Goal: Transaction & Acquisition: Book appointment/travel/reservation

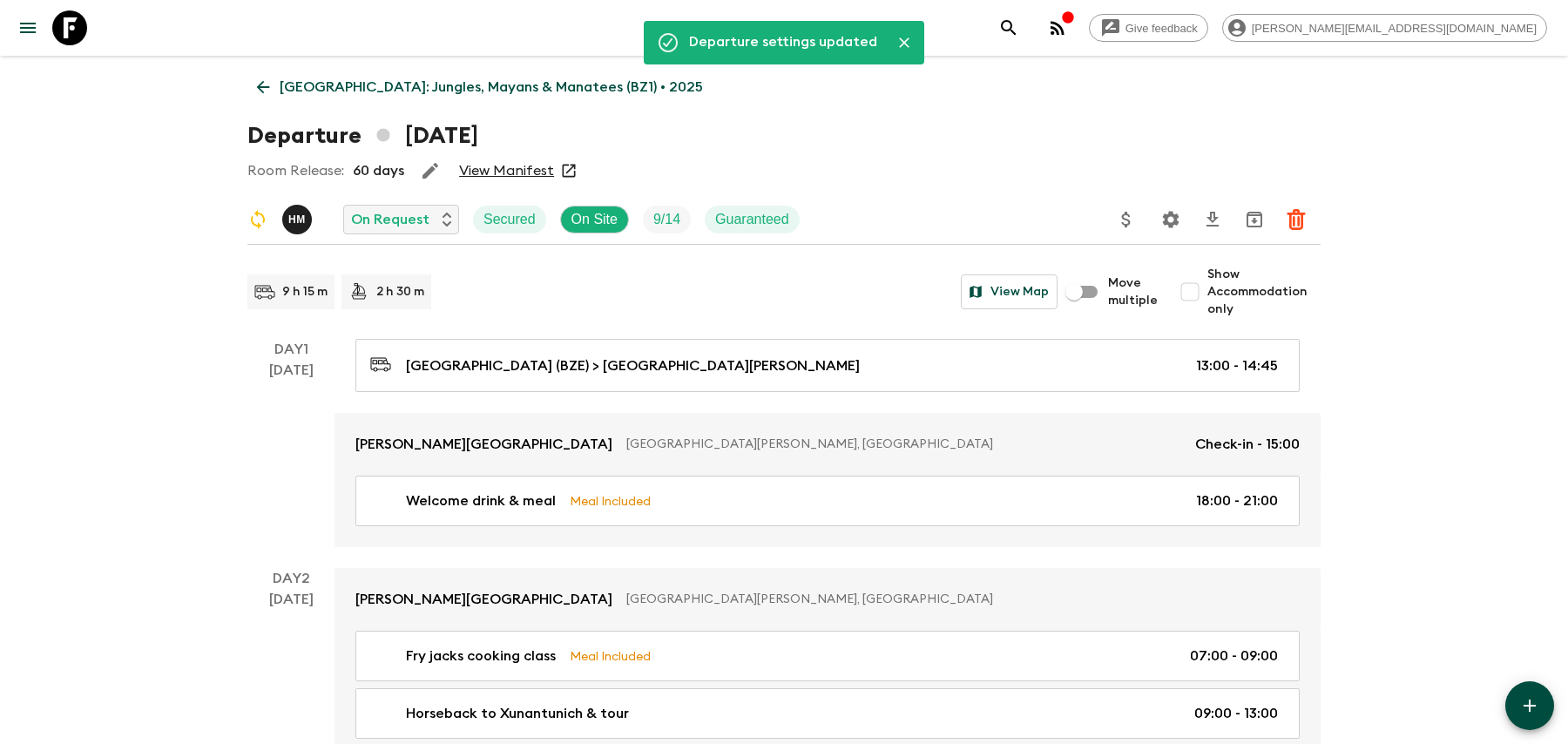
click at [1016, 23] on icon "search adventures" at bounding box center [1009, 28] width 15 height 15
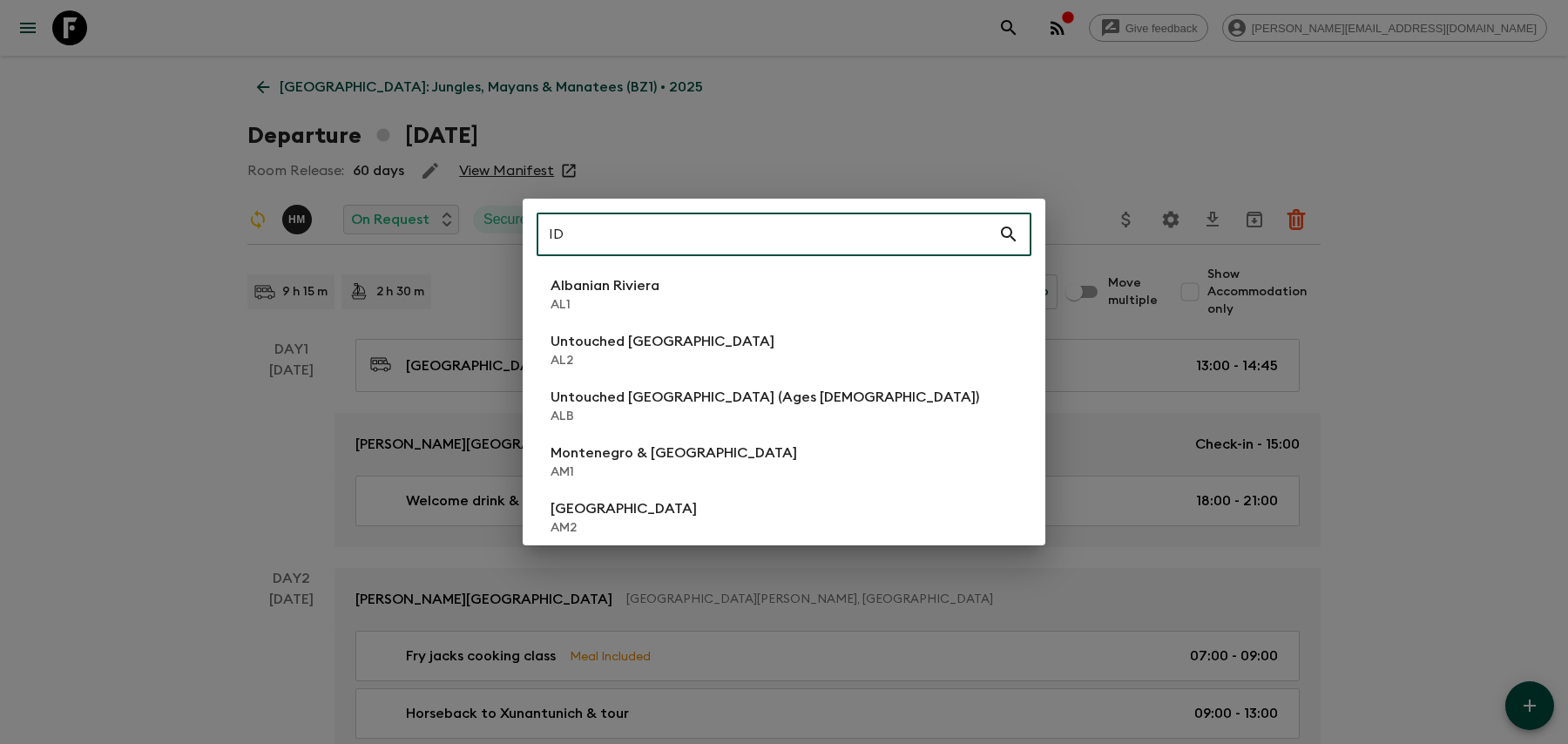
type input "ID1"
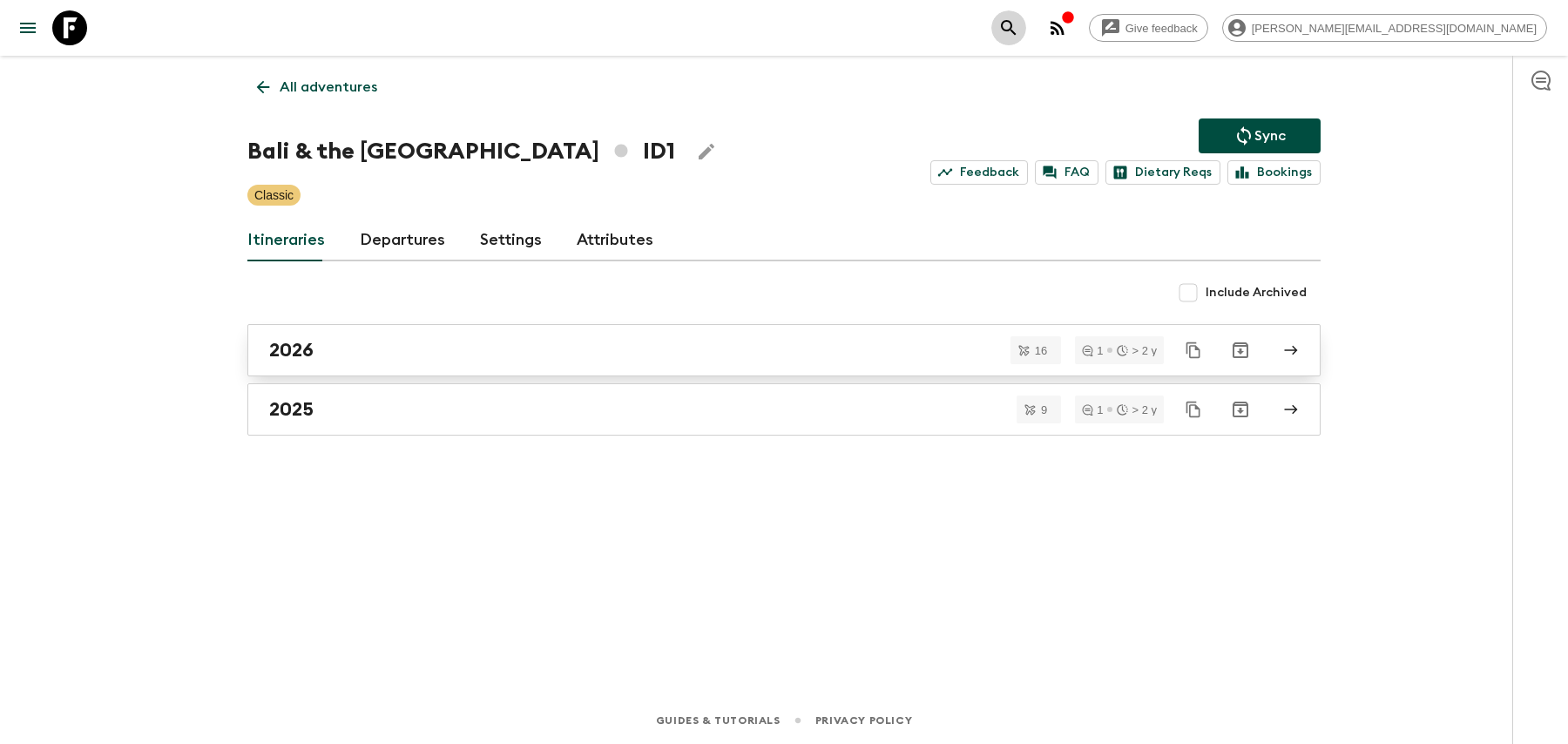
click at [359, 366] on link "2026" at bounding box center [784, 350] width 1073 height 52
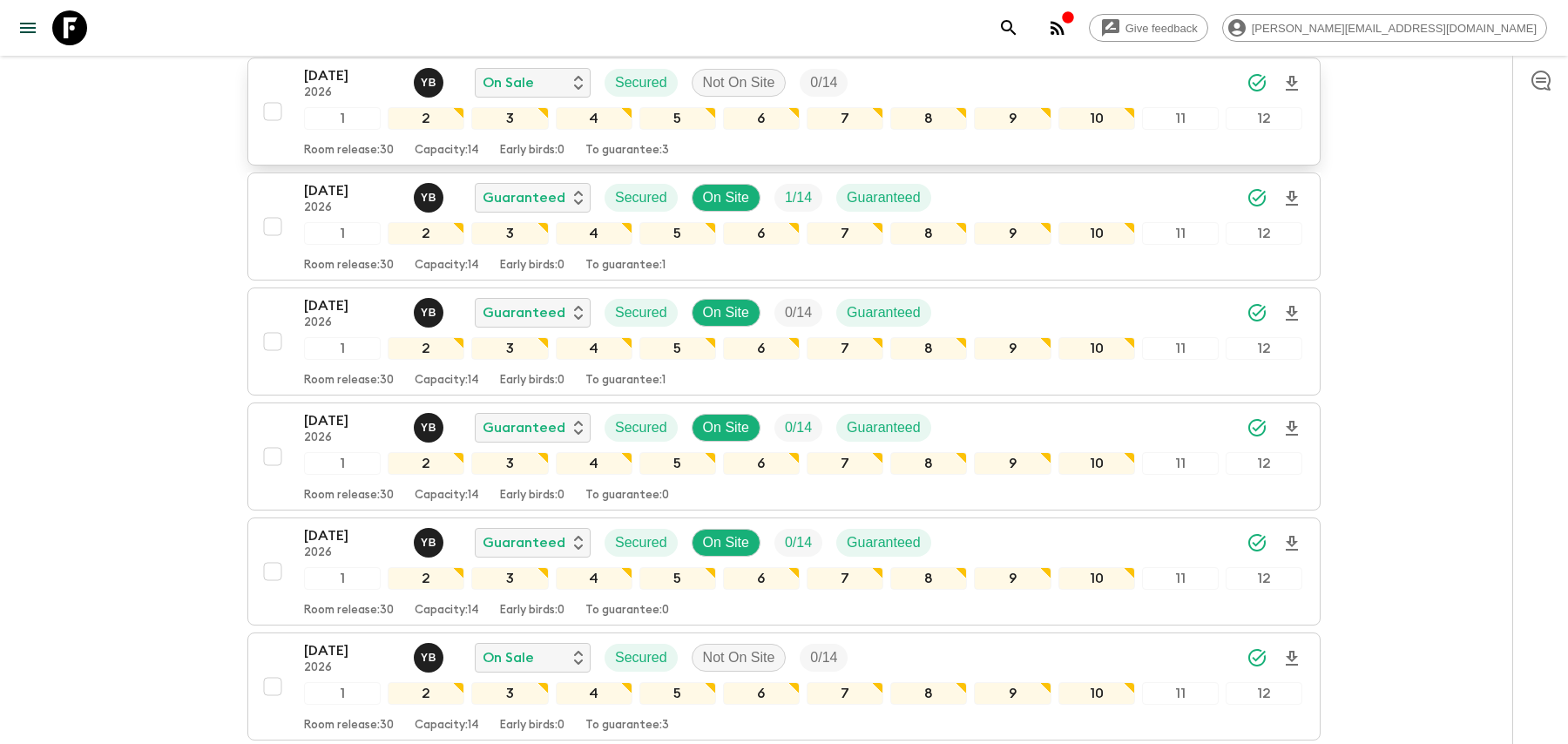
scroll to position [862, 0]
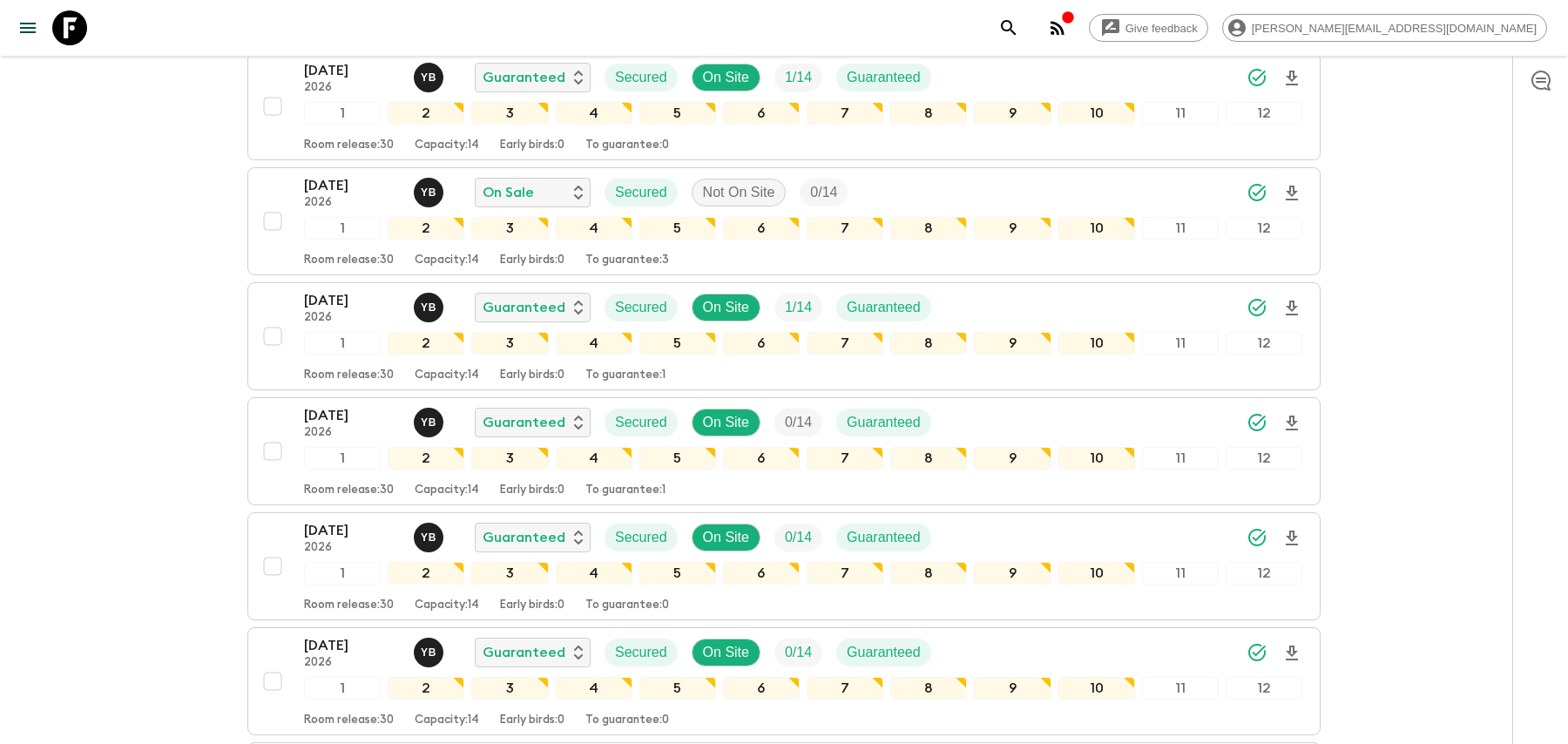
click at [1026, 29] on button "search adventures" at bounding box center [1009, 28] width 35 height 35
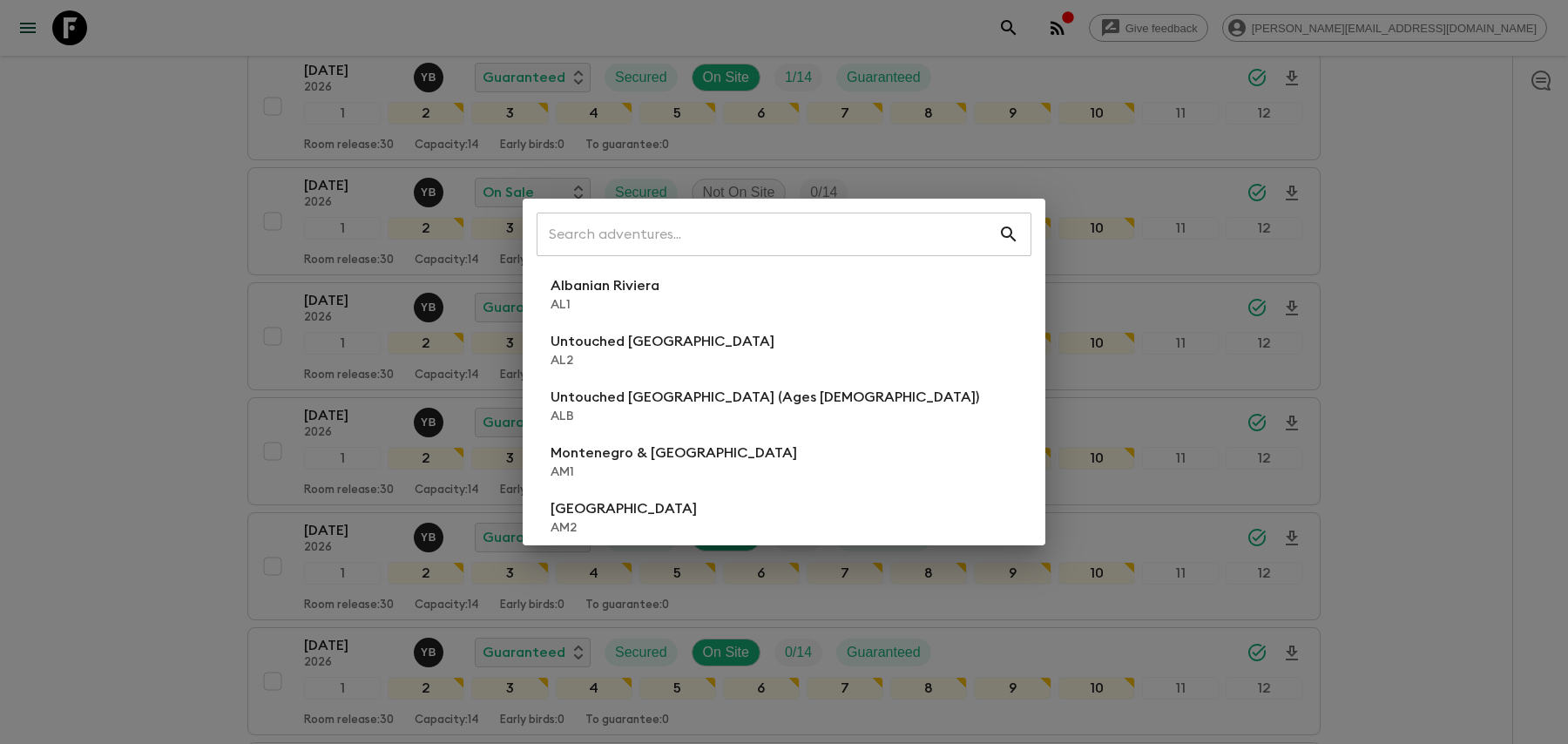
click at [1166, 27] on div "​ Albanian Riviera [GEOGRAPHIC_DATA] Untouched [GEOGRAPHIC_DATA] [GEOGRAPHIC_DA…" at bounding box center [784, 372] width 1568 height 744
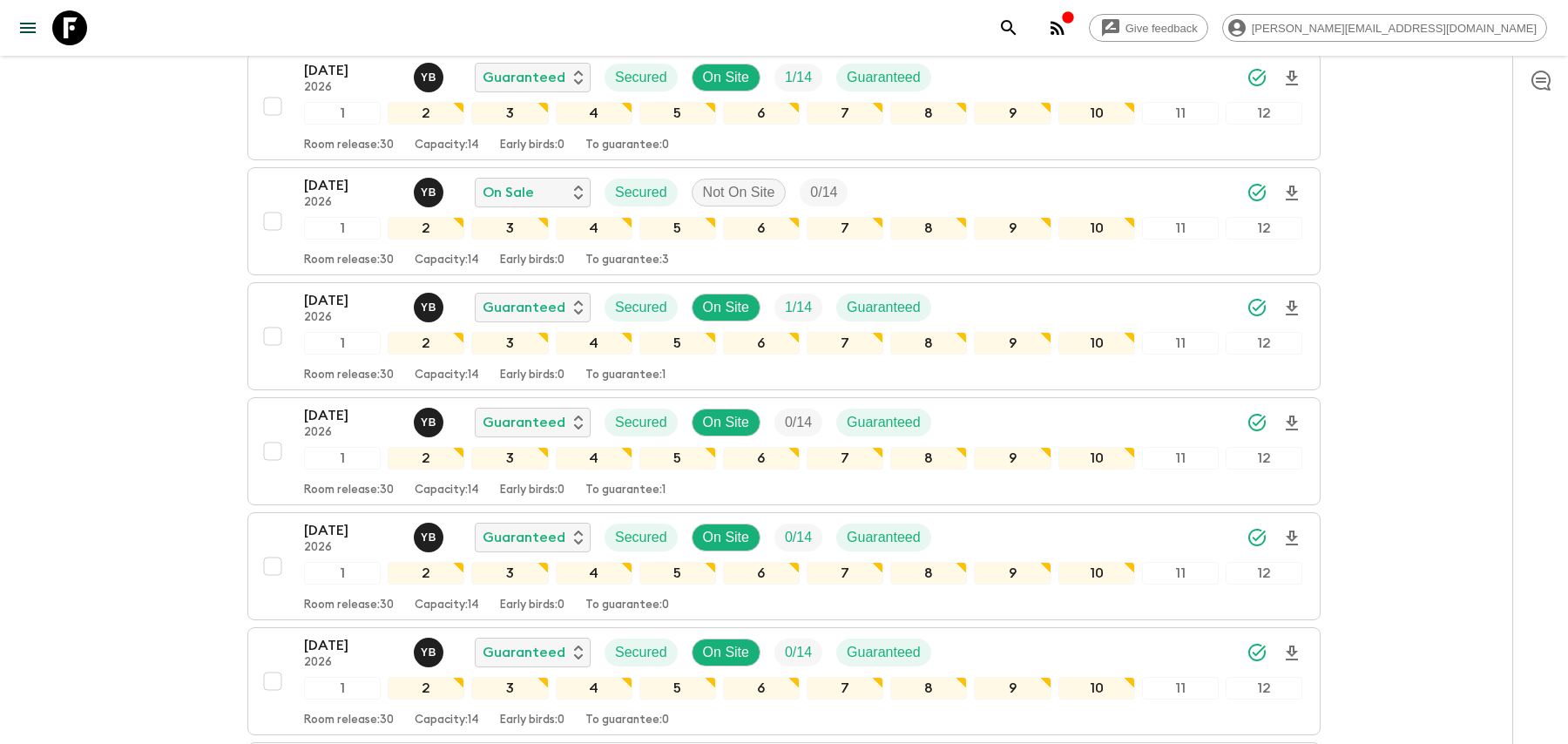
click at [1020, 26] on icon "search adventures" at bounding box center [1009, 28] width 21 height 21
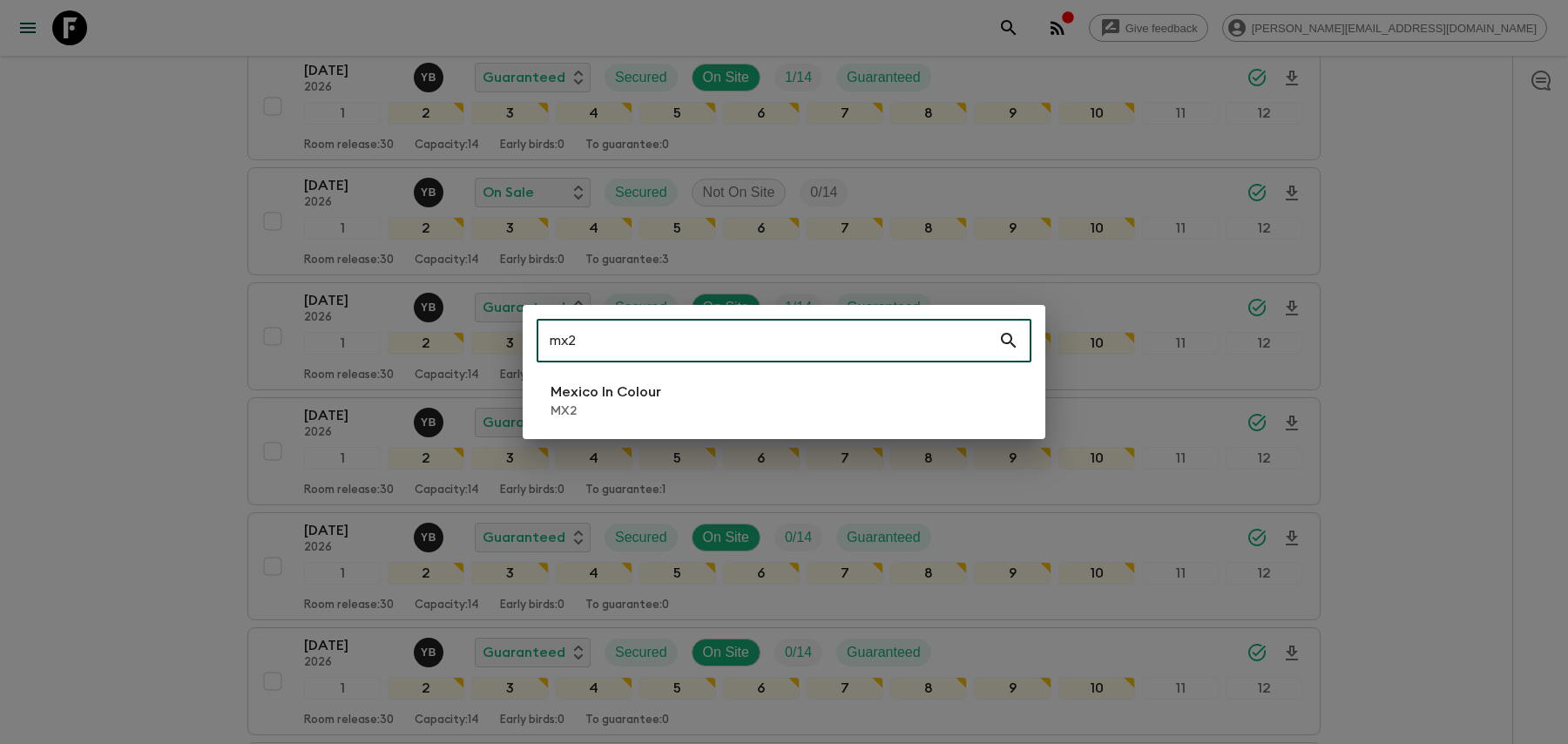
type input "mx2"
click at [716, 394] on li "Mexico In Colour MX2" at bounding box center [784, 400] width 495 height 49
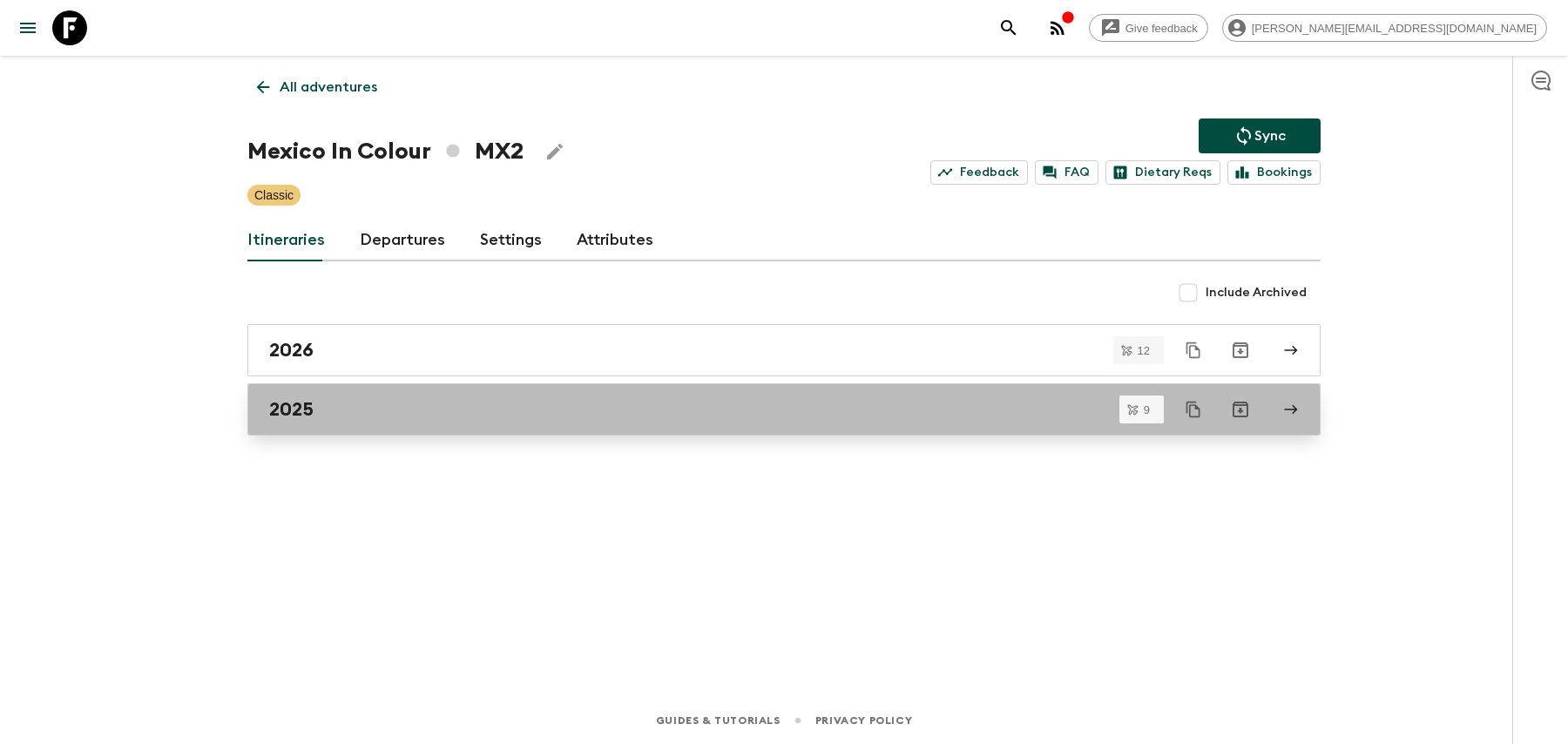
click at [487, 411] on div "2025" at bounding box center [767, 409] width 997 height 23
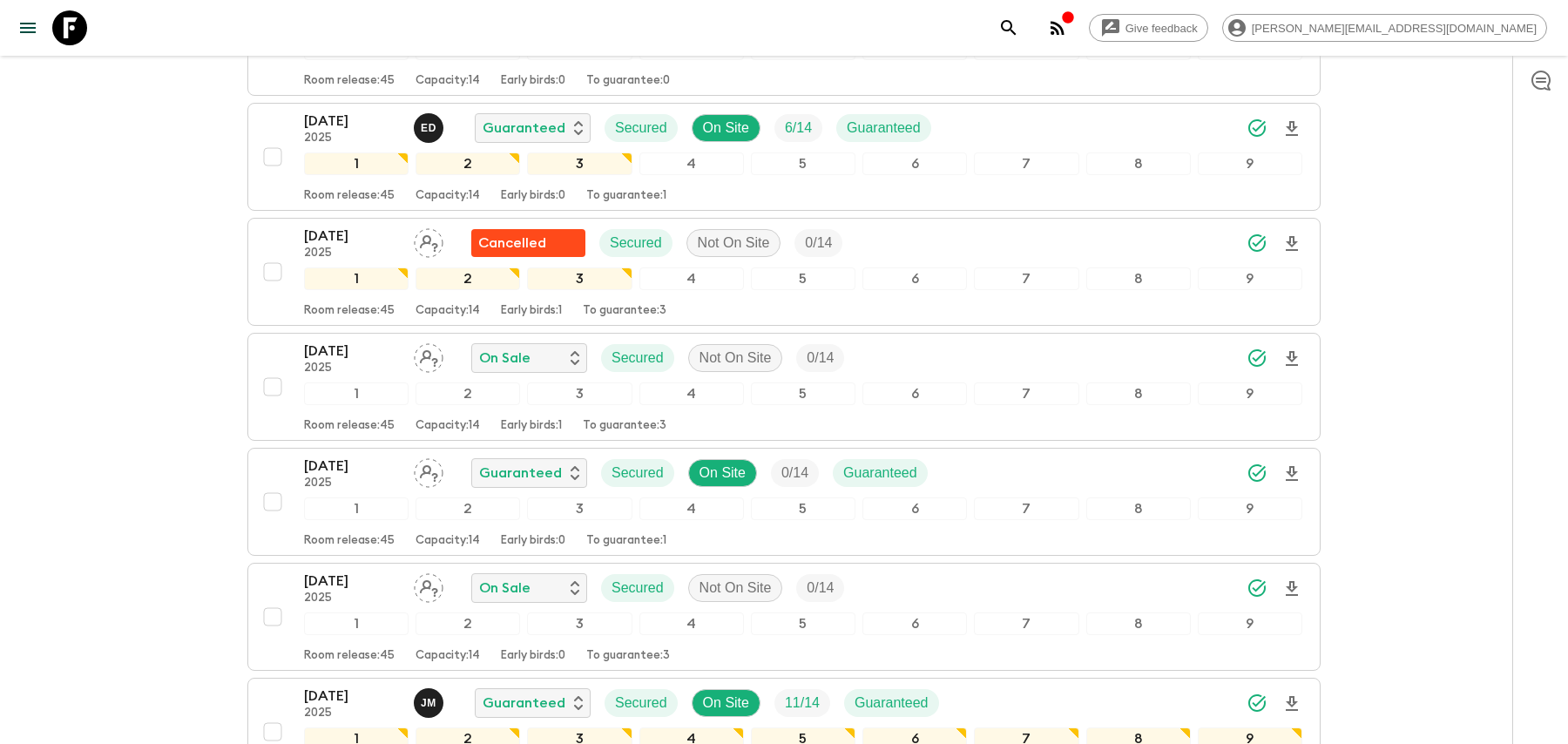
scroll to position [769, 0]
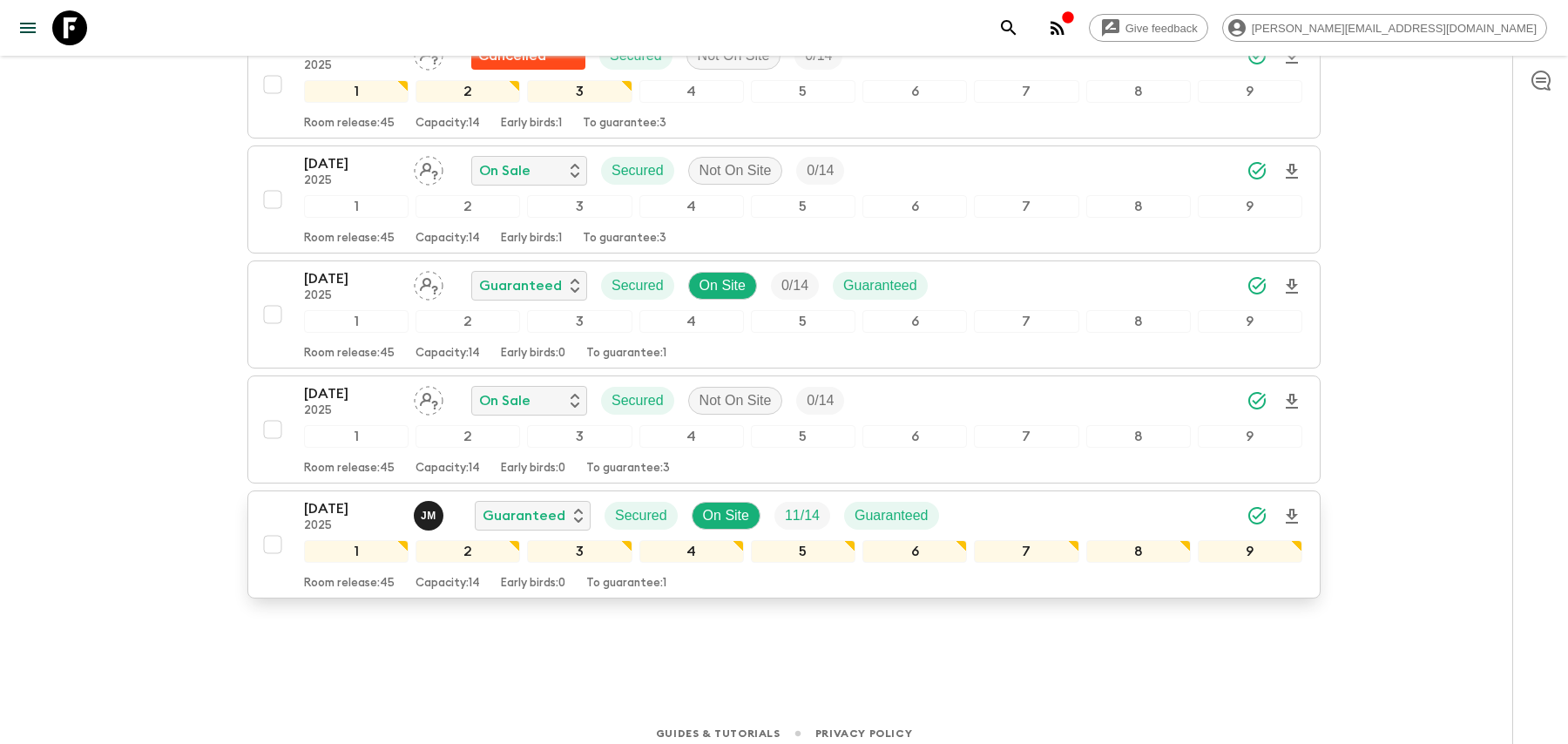
click at [1076, 499] on div "[DATE] 2025 [PERSON_NAME] Guaranteed Secured On Site 11 / 14 Guaranteed" at bounding box center [803, 515] width 998 height 35
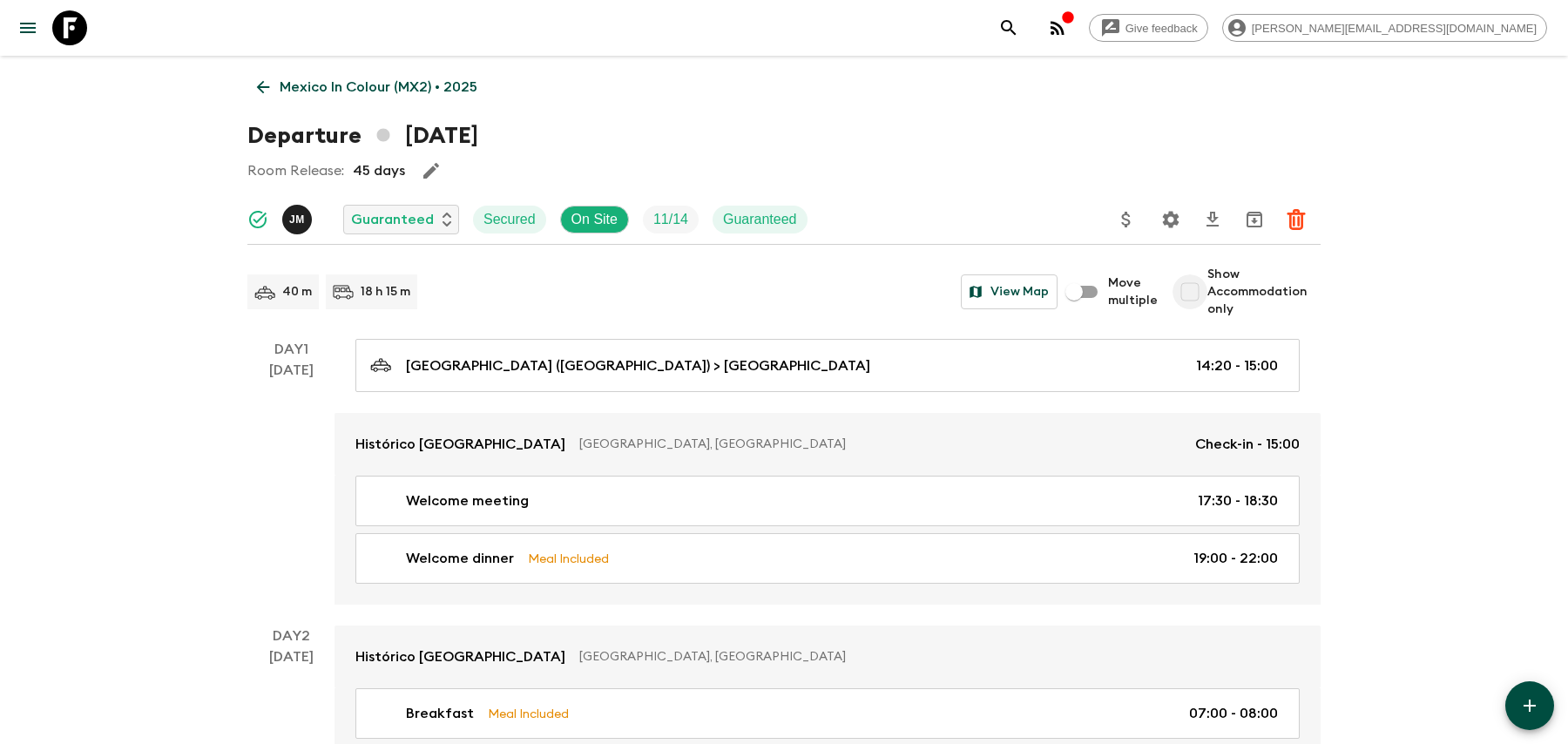
click at [1190, 289] on input "Show Accommodation only" at bounding box center [1190, 292] width 35 height 35
checkbox input "true"
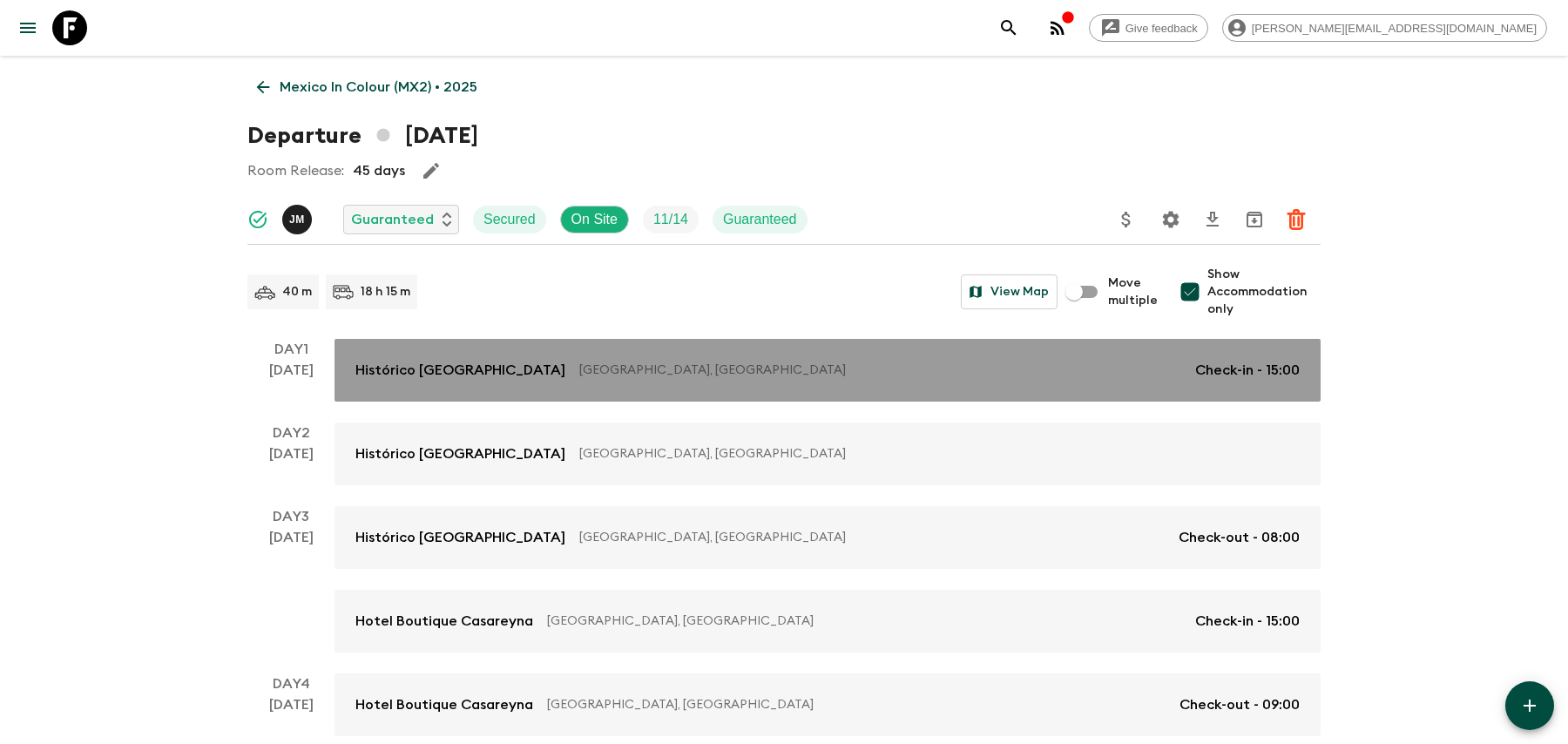
click at [898, 379] on div "Histórico [GEOGRAPHIC_DATA] [GEOGRAPHIC_DATA], [GEOGRAPHIC_DATA] Check-in - 15:…" at bounding box center [828, 370] width 944 height 21
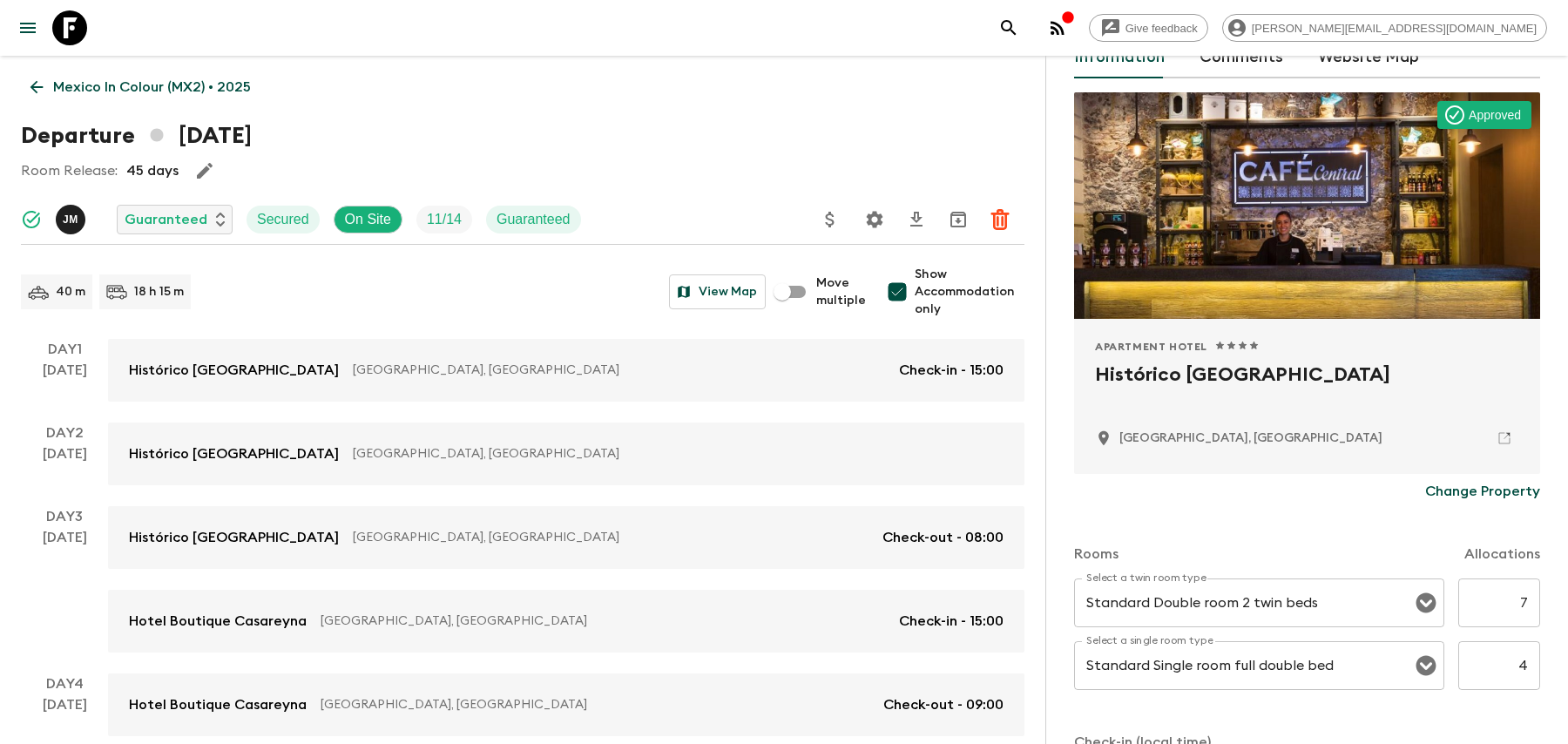
scroll to position [165, 0]
